Goal: Task Accomplishment & Management: Use online tool/utility

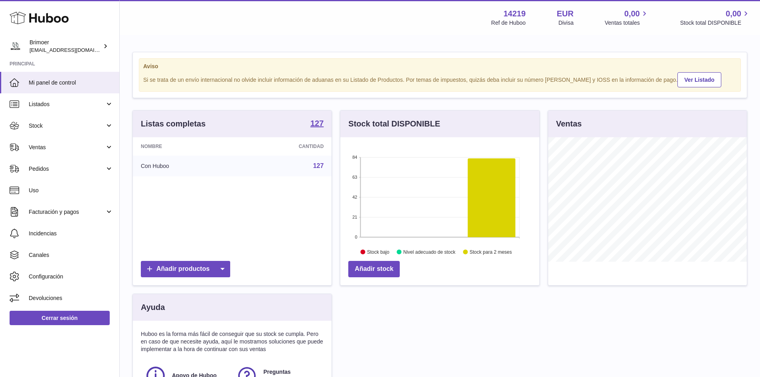
scroll to position [125, 199]
click at [46, 169] on span "Pedidos" at bounding box center [67, 169] width 76 height 8
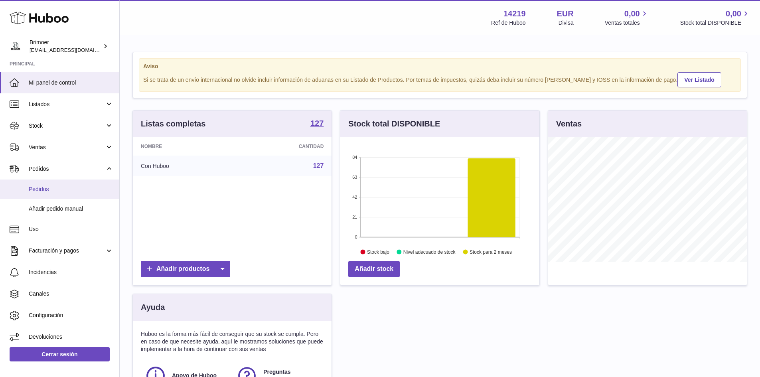
click at [38, 190] on span "Pedidos" at bounding box center [71, 190] width 85 height 8
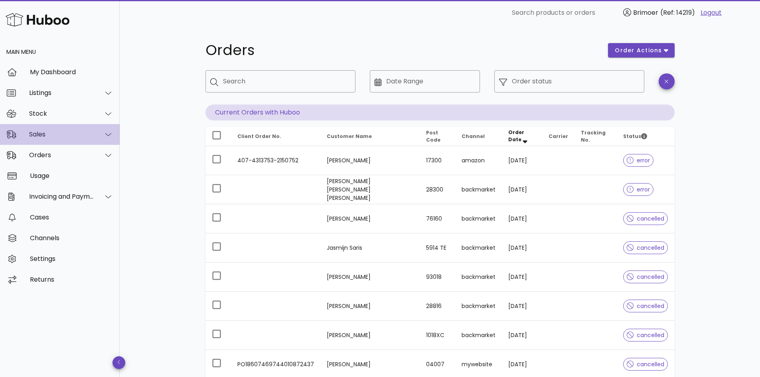
click at [51, 138] on div "Sales" at bounding box center [61, 135] width 65 height 8
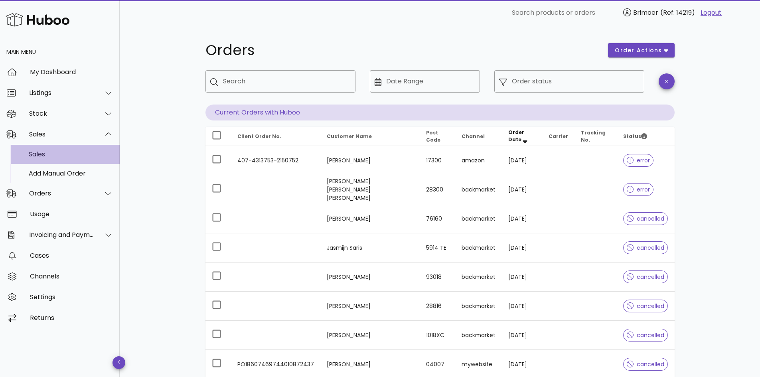
click at [40, 156] on div "Sales" at bounding box center [71, 154] width 85 height 8
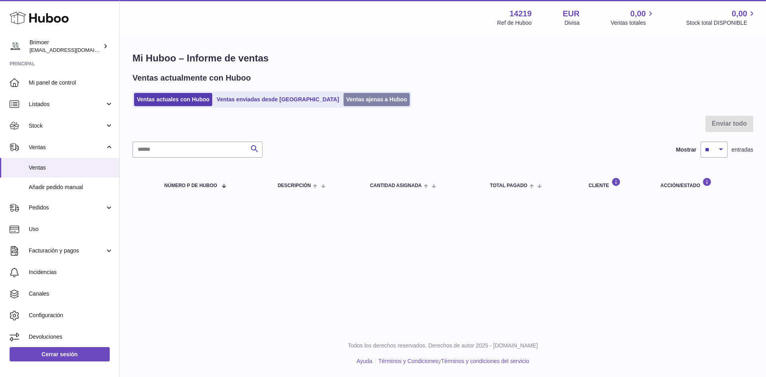
click at [344, 98] on link "Ventas ajenas a Huboo" at bounding box center [377, 99] width 67 height 13
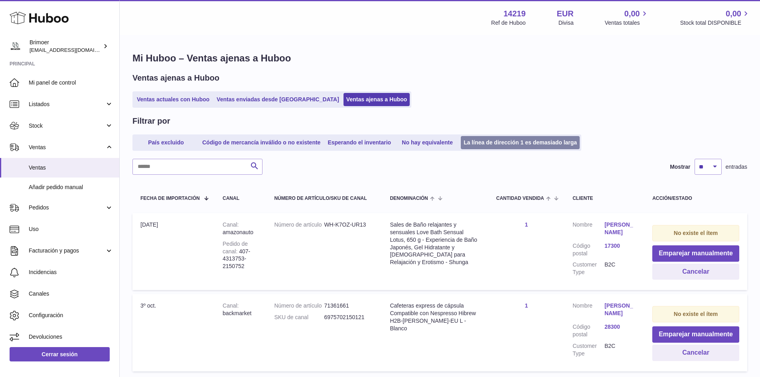
scroll to position [53, 0]
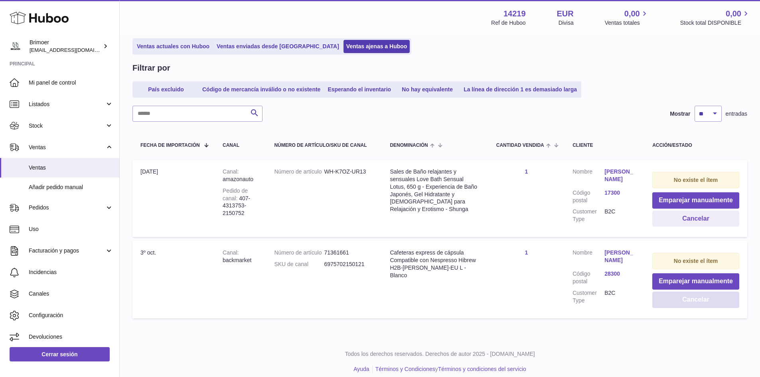
click at [691, 298] on button "Cancelar" at bounding box center [696, 300] width 87 height 16
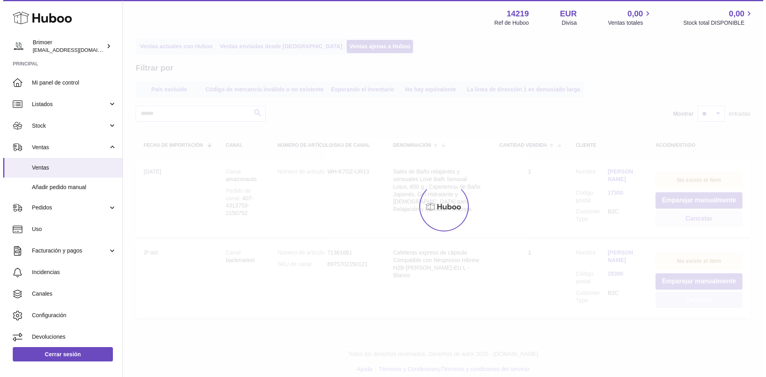
scroll to position [0, 0]
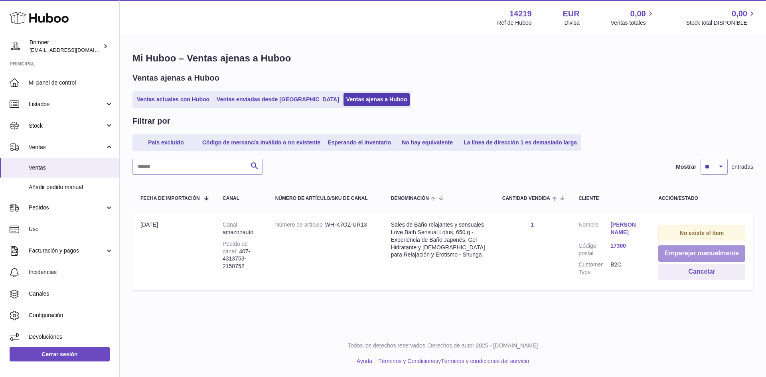
click at [714, 257] on button "Emparejar manualmente" at bounding box center [702, 253] width 87 height 16
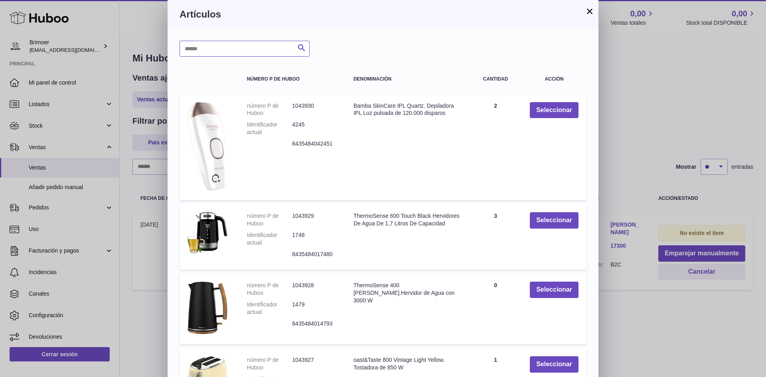
click at [244, 49] on input "text" at bounding box center [245, 49] width 130 height 16
type input "*****"
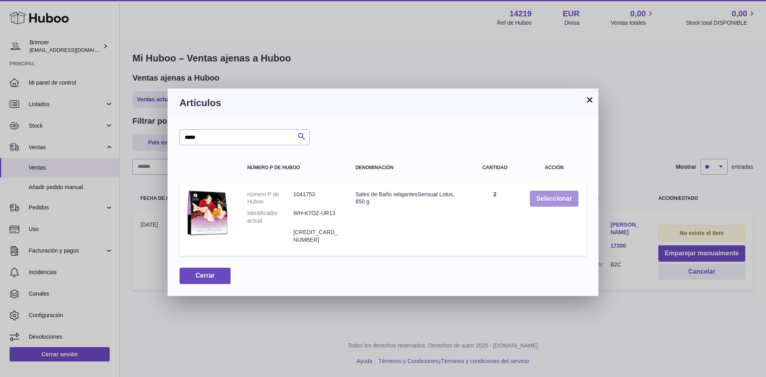
click at [569, 197] on button "Seleccionar" at bounding box center [554, 199] width 49 height 16
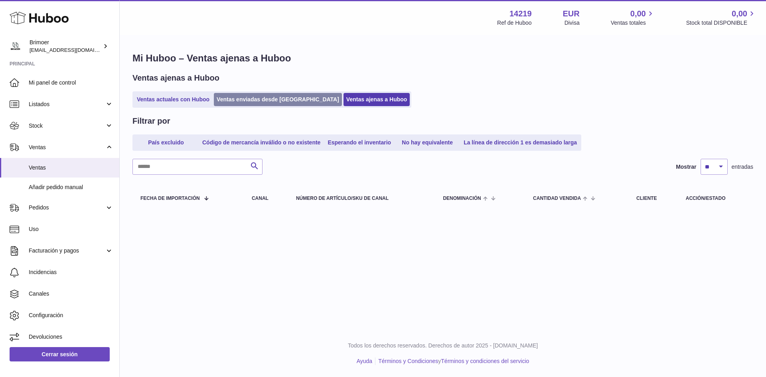
click at [277, 100] on link "Ventas enviadas desde [GEOGRAPHIC_DATA]" at bounding box center [278, 99] width 128 height 13
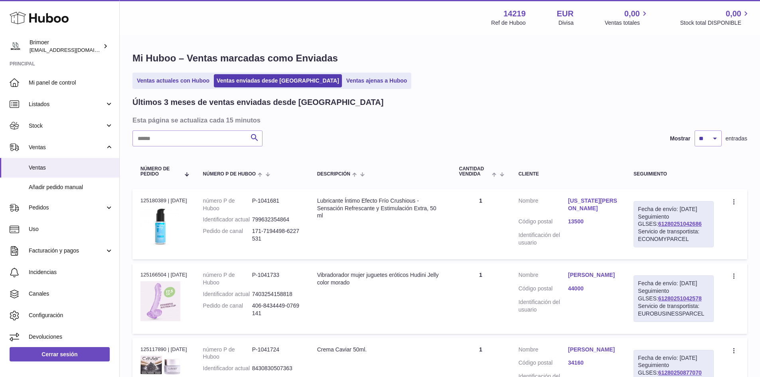
click at [170, 89] on ul "Ventas actuales con Huboo Ventas enviadas desde Huboo Ventas ajenas a Huboo" at bounding box center [272, 81] width 279 height 16
click at [170, 73] on ul "Ventas actuales con Huboo Ventas enviadas desde Huboo Ventas ajenas a Huboo" at bounding box center [272, 81] width 279 height 16
click at [172, 78] on link "Ventas actuales con Huboo" at bounding box center [173, 80] width 78 height 13
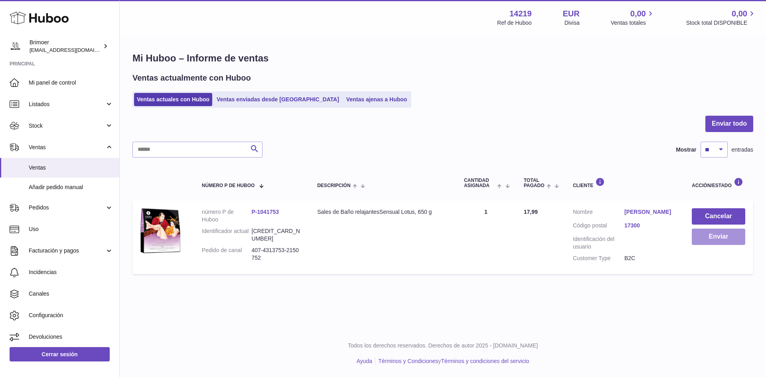
click at [723, 240] on button "Enviar" at bounding box center [718, 237] width 53 height 16
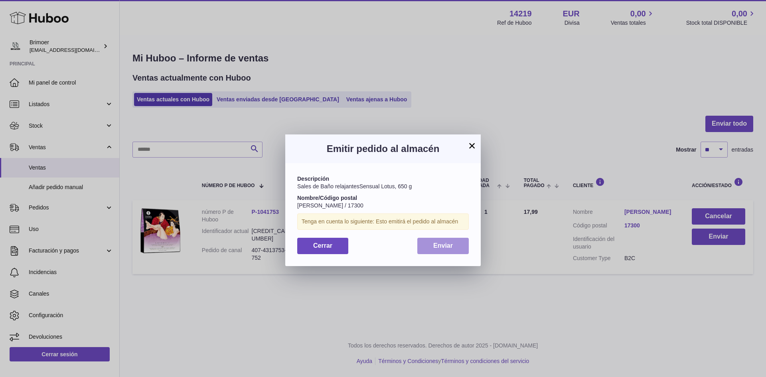
click at [438, 246] on span "Enviar" at bounding box center [443, 245] width 20 height 7
